Goal: Find contact information: Find contact information

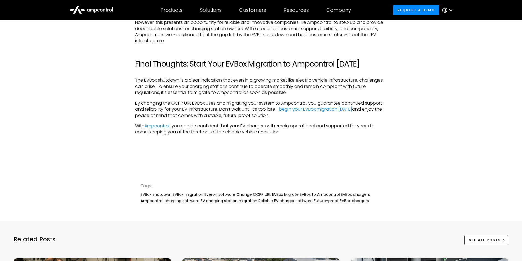
scroll to position [1108, 0]
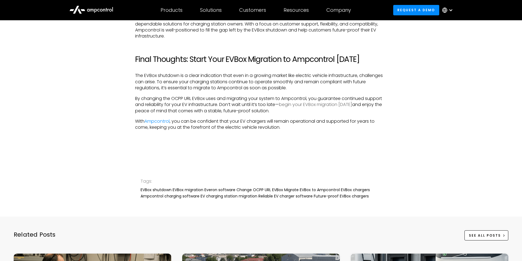
click at [320, 101] on link "begin your EVBox migration today" at bounding box center [315, 104] width 73 height 6
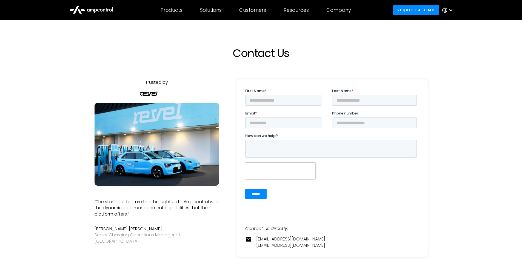
click at [445, 11] on icon at bounding box center [444, 9] width 5 height 5
click at [481, 39] on div "Contact Us" at bounding box center [261, 39] width 522 height 39
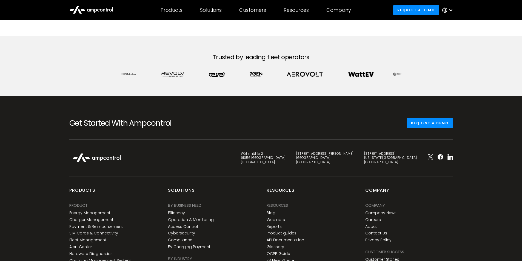
scroll to position [350, 0]
